Goal: Information Seeking & Learning: Learn about a topic

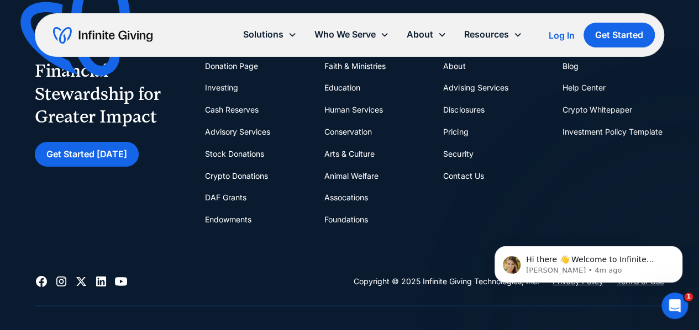
scroll to position [3809, 0]
click at [456, 77] on link "About" at bounding box center [454, 66] width 22 height 22
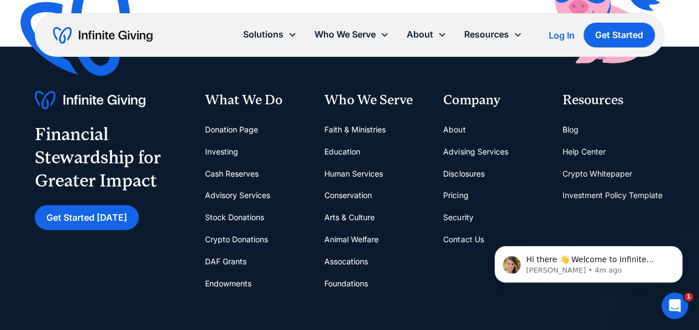
scroll to position [3300, 0]
